Goal: Find specific fact

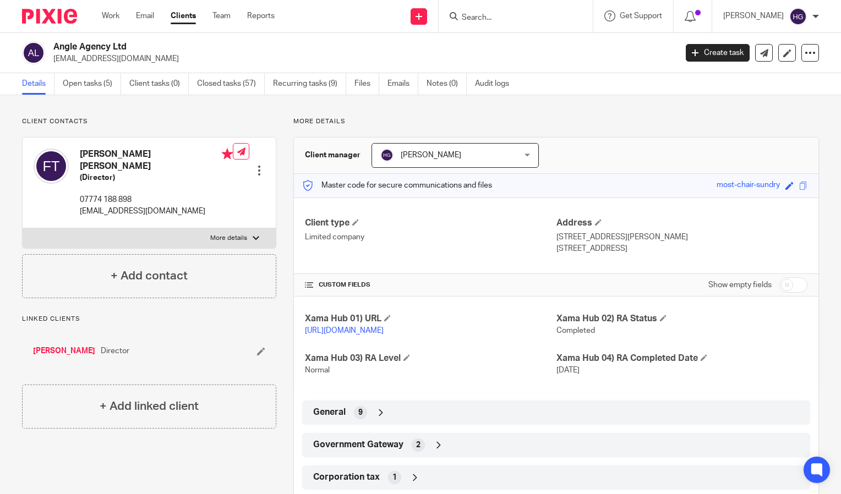
click at [555, 14] on input "Search" at bounding box center [510, 18] width 99 height 10
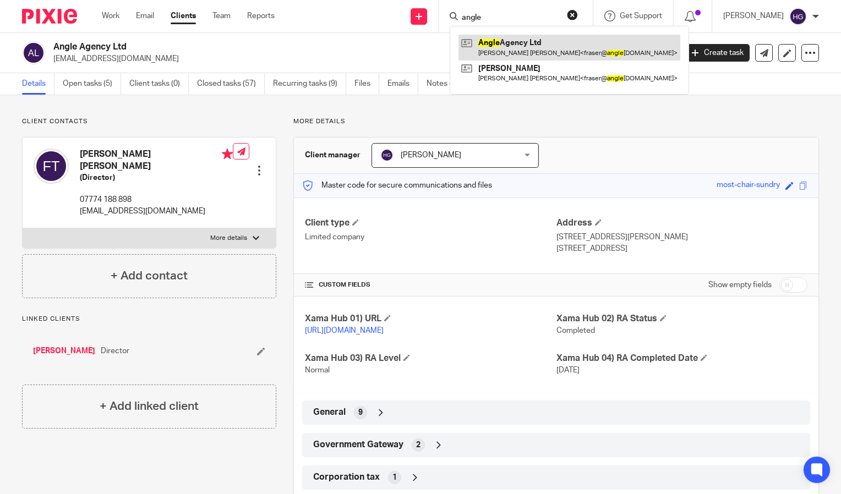
type input "angle"
click at [534, 48] on link at bounding box center [569, 47] width 222 height 25
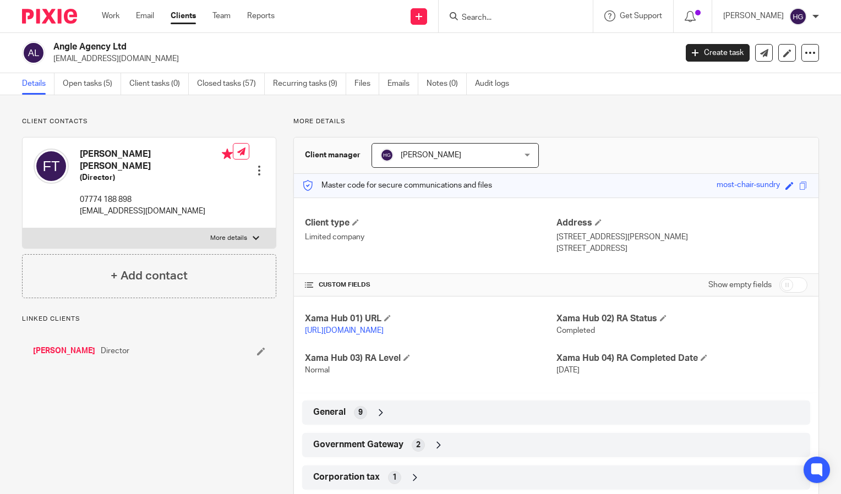
click at [546, 454] on div "Government Gateway 2" at bounding box center [555, 445] width 491 height 19
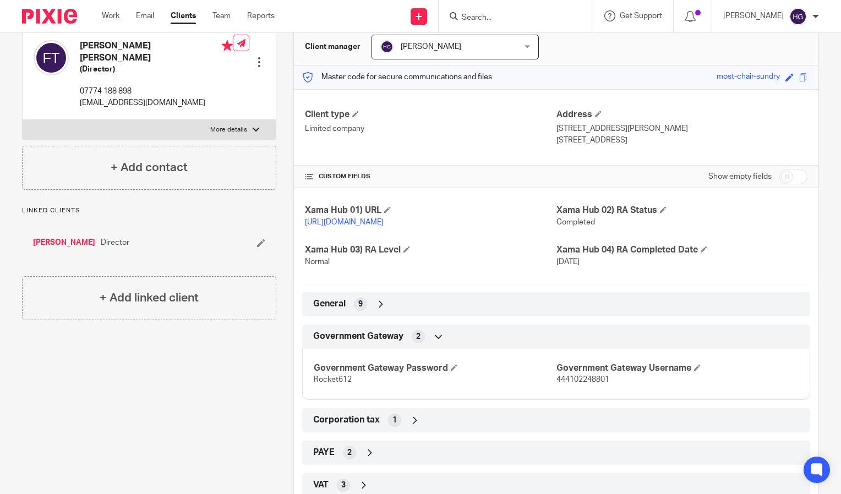
scroll to position [113, 0]
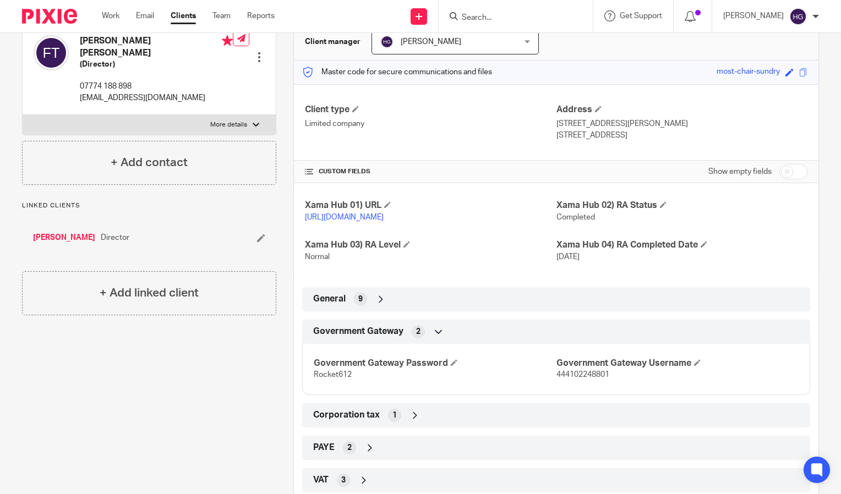
click at [579, 379] on span "444102248801" at bounding box center [582, 375] width 53 height 8
copy span "444102248801"
click at [330, 380] on p "Rocket612" at bounding box center [435, 374] width 242 height 11
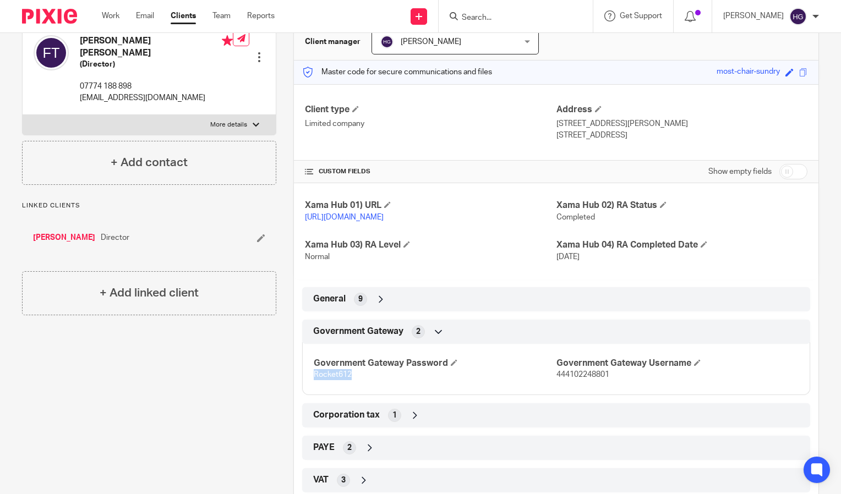
copy span "Rocket612"
